Goal: Information Seeking & Learning: Learn about a topic

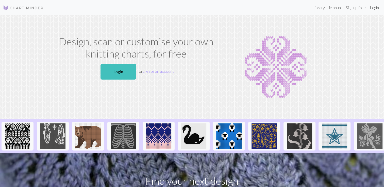
click at [375, 9] on link "Login" at bounding box center [374, 8] width 13 height 10
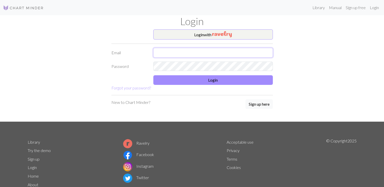
click at [224, 51] on input "text" at bounding box center [212, 53] width 119 height 10
type input "[EMAIL_ADDRESS][DOMAIN_NAME]"
click at [190, 74] on form "Login with Email [EMAIL_ADDRESS][DOMAIN_NAME] Password Login Forgot your passwo…" at bounding box center [191, 60] width 161 height 62
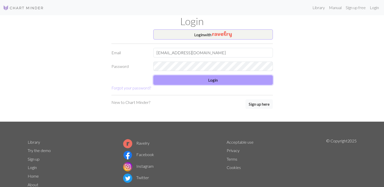
click at [201, 81] on button "Login" at bounding box center [212, 80] width 119 height 10
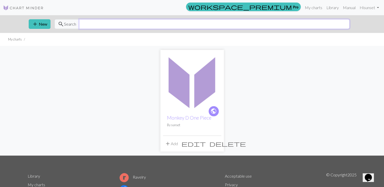
click at [111, 23] on input "text" at bounding box center [214, 24] width 270 height 10
type input "birds on branch"
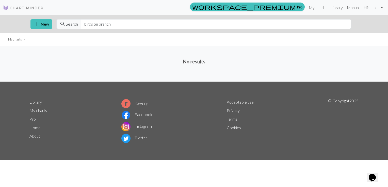
click at [27, 7] on img at bounding box center [23, 8] width 41 height 6
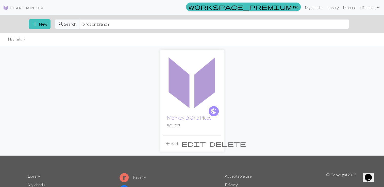
click at [30, 8] on img at bounding box center [23, 8] width 41 height 6
click at [348, 6] on link "Manual" at bounding box center [349, 8] width 17 height 10
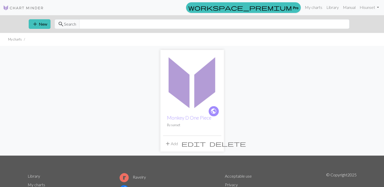
click at [26, 7] on img at bounding box center [23, 8] width 41 height 6
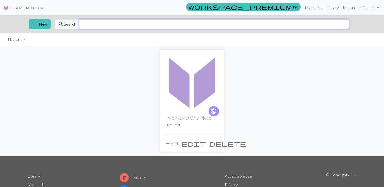
click at [91, 21] on input "text" at bounding box center [214, 24] width 270 height 10
click at [74, 26] on span "Search" at bounding box center [70, 24] width 12 height 6
click at [86, 25] on input "text" at bounding box center [214, 24] width 270 height 10
type input "bird"
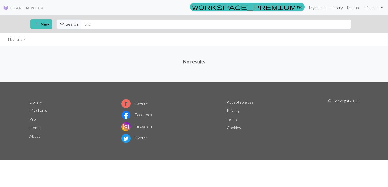
click at [333, 5] on link "Library" at bounding box center [336, 8] width 16 height 10
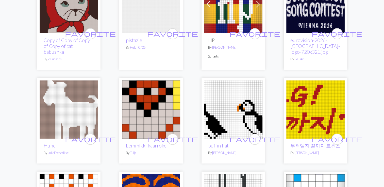
scroll to position [505, 0]
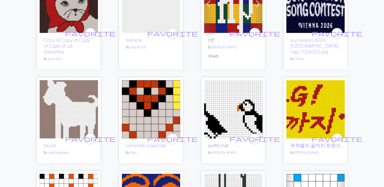
click at [226, 143] on link "puffin hat" at bounding box center [218, 146] width 21 height 6
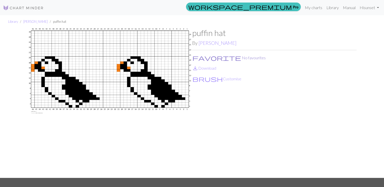
click at [195, 58] on span "favorite" at bounding box center [216, 57] width 49 height 7
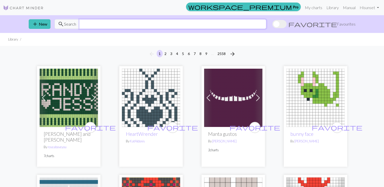
click at [86, 21] on input "text" at bounding box center [172, 24] width 187 height 10
type input "bird branch"
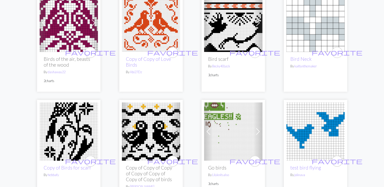
scroll to position [28, 0]
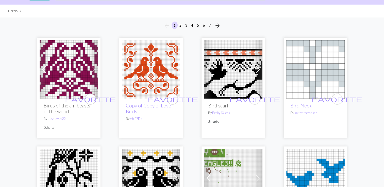
click at [224, 89] on img at bounding box center [233, 69] width 58 height 58
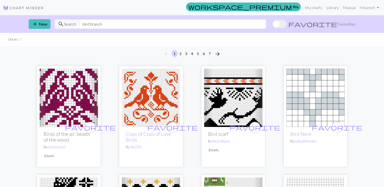
click at [224, 98] on img at bounding box center [233, 98] width 58 height 58
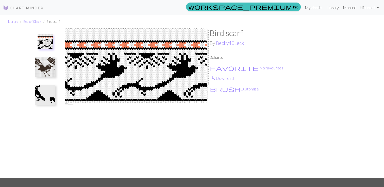
click at [47, 71] on img at bounding box center [45, 67] width 20 height 20
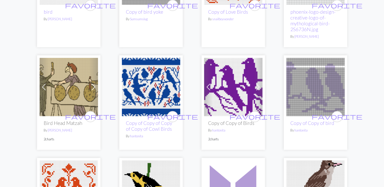
scroll to position [448, 0]
click at [319, 88] on img at bounding box center [315, 87] width 58 height 58
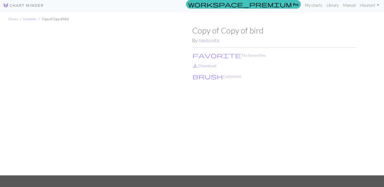
scroll to position [4, 0]
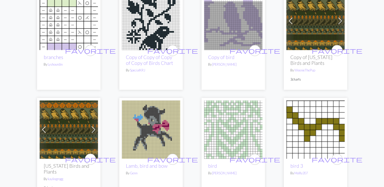
scroll to position [935, 0]
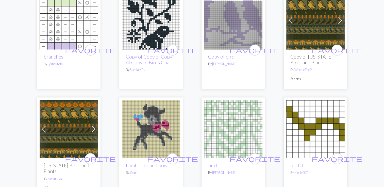
click at [168, 121] on img at bounding box center [151, 129] width 58 height 58
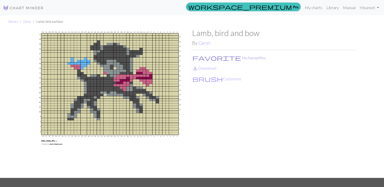
click at [195, 57] on span "favorite" at bounding box center [216, 57] width 49 height 7
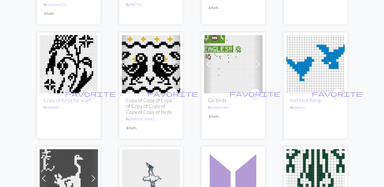
scroll to position [143, 0]
click at [306, 80] on img at bounding box center [315, 64] width 58 height 58
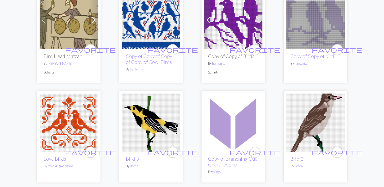
scroll to position [517, 0]
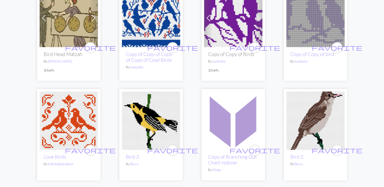
click at [304, 36] on img at bounding box center [315, 18] width 58 height 58
